Goal: Task Accomplishment & Management: Use online tool/utility

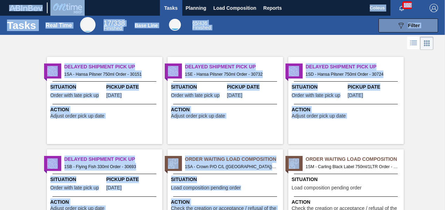
drag, startPoint x: 443, startPoint y: 204, endPoint x: 445, endPoint y: 208, distance: 4.7
click at [444, 0] on html "Tasks Planning Load Composition Reports Coleus 102 Mark all as read Tasks Real …" at bounding box center [222, 0] width 445 height 0
drag, startPoint x: 445, startPoint y: 208, endPoint x: 442, endPoint y: 205, distance: 5.2
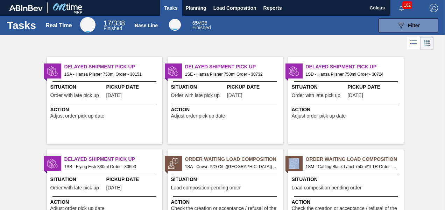
drag, startPoint x: 436, startPoint y: 200, endPoint x: 443, endPoint y: 206, distance: 9.4
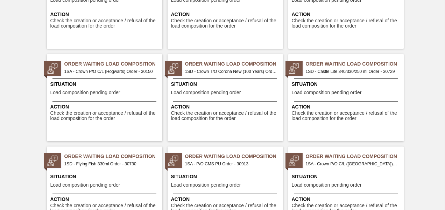
scroll to position [282, 0]
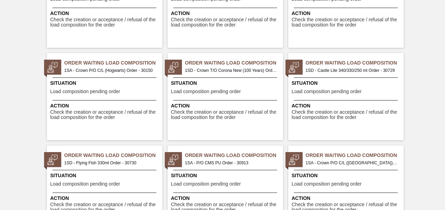
click at [228, 159] on span "1SA - P/O CMS PU Order - 30913" at bounding box center [231, 163] width 92 height 8
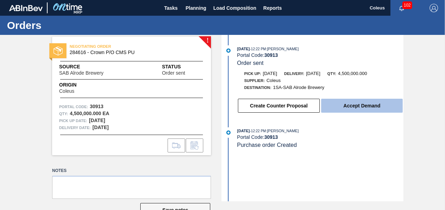
click at [345, 106] on button "Accept Demand" at bounding box center [361, 106] width 81 height 14
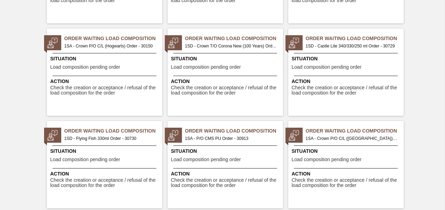
scroll to position [308, 0]
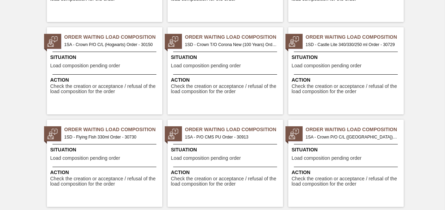
click at [347, 136] on span "1SA - Crown P/O C/L ([GEOGRAPHIC_DATA]) Order - 30917" at bounding box center [352, 138] width 92 height 8
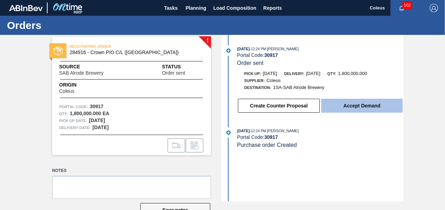
click at [356, 107] on button "Accept Demand" at bounding box center [361, 106] width 81 height 14
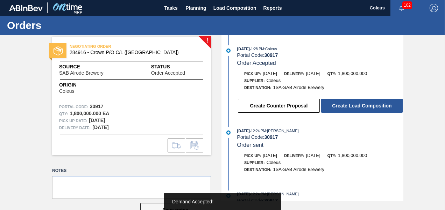
drag, startPoint x: 356, startPoint y: 107, endPoint x: 241, endPoint y: 66, distance: 122.1
click at [241, 66] on div "[DATE] 1:28 PM : Coleus Portal Code: 30917 Order Accepted Pick up: [DATE] Deliv…" at bounding box center [313, 81] width 180 height 72
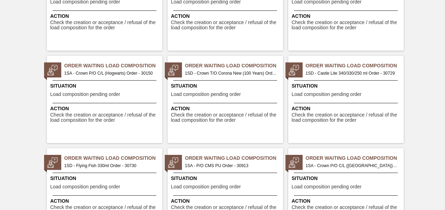
scroll to position [280, 0]
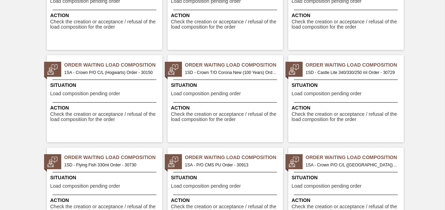
click at [209, 166] on span "1SA - P/O CMS PU Order - 30913" at bounding box center [231, 166] width 92 height 8
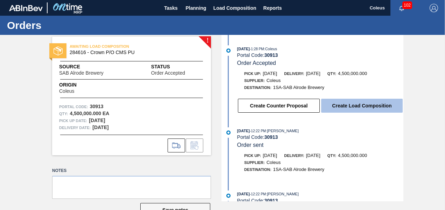
click at [336, 112] on button "Create Load Composition" at bounding box center [361, 106] width 81 height 14
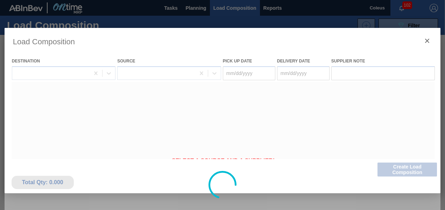
type Date "[DATE]"
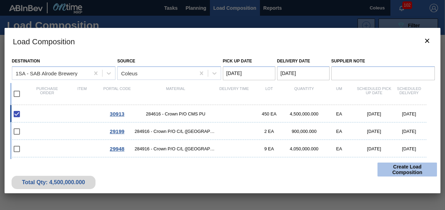
click at [410, 173] on button "Create Load Composition" at bounding box center [406, 170] width 59 height 14
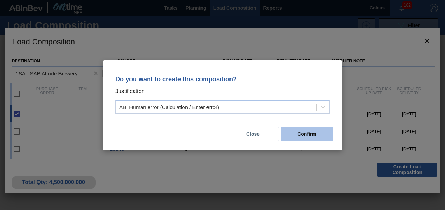
click at [317, 135] on button "Confirm" at bounding box center [306, 134] width 52 height 14
